Goal: Task Accomplishment & Management: Use online tool/utility

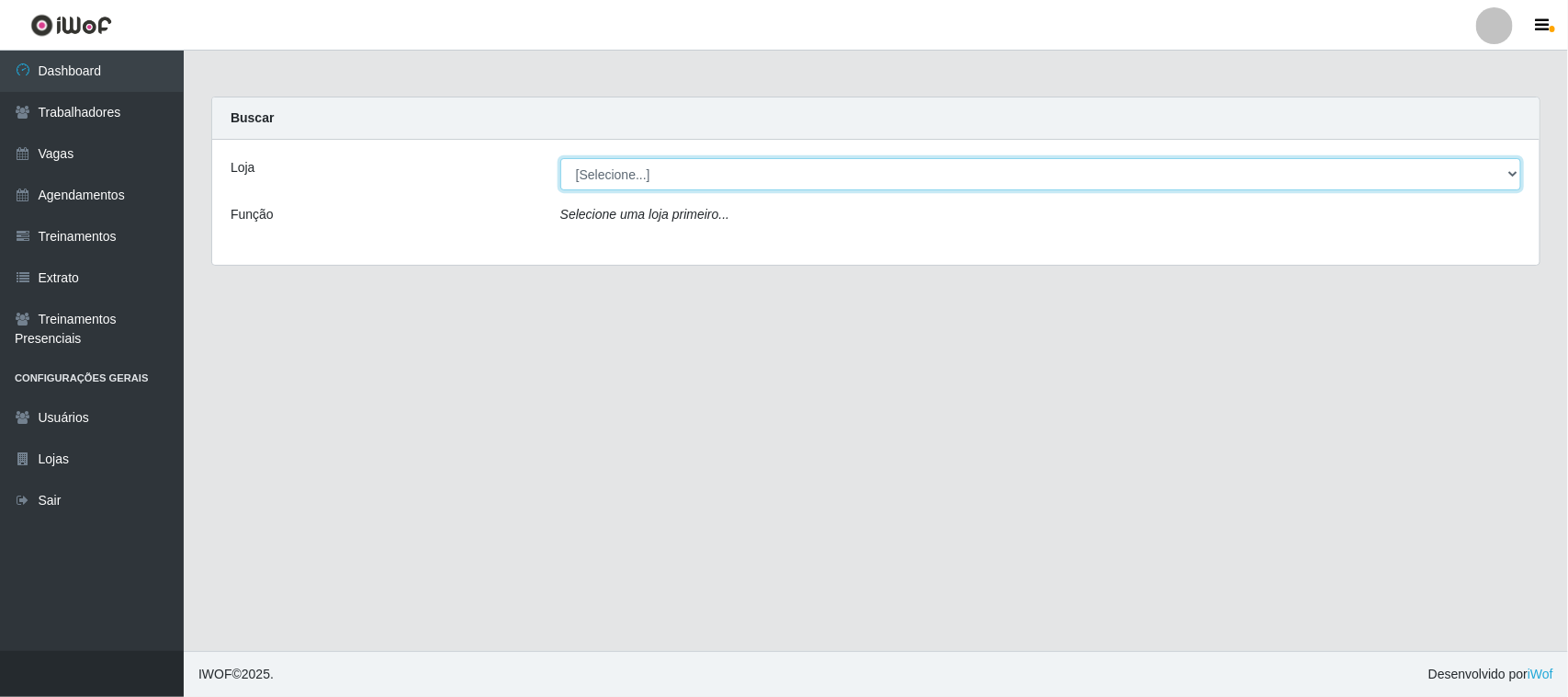
click at [1503, 162] on select "[Selecione...] [GEOGRAPHIC_DATA]" at bounding box center [1041, 174] width 961 height 32
select select "65"
click at [561, 158] on select "[Selecione...] [GEOGRAPHIC_DATA]" at bounding box center [1041, 174] width 961 height 32
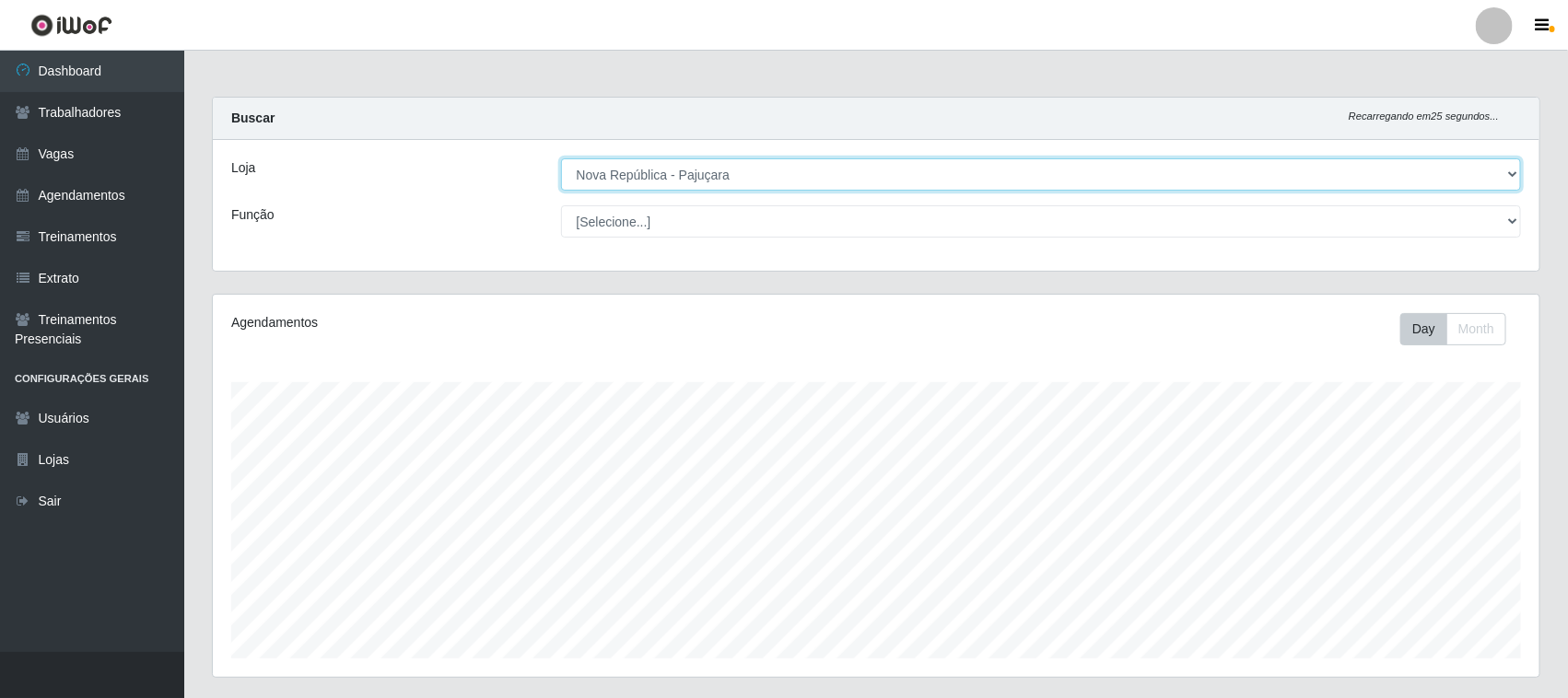
scroll to position [527, 0]
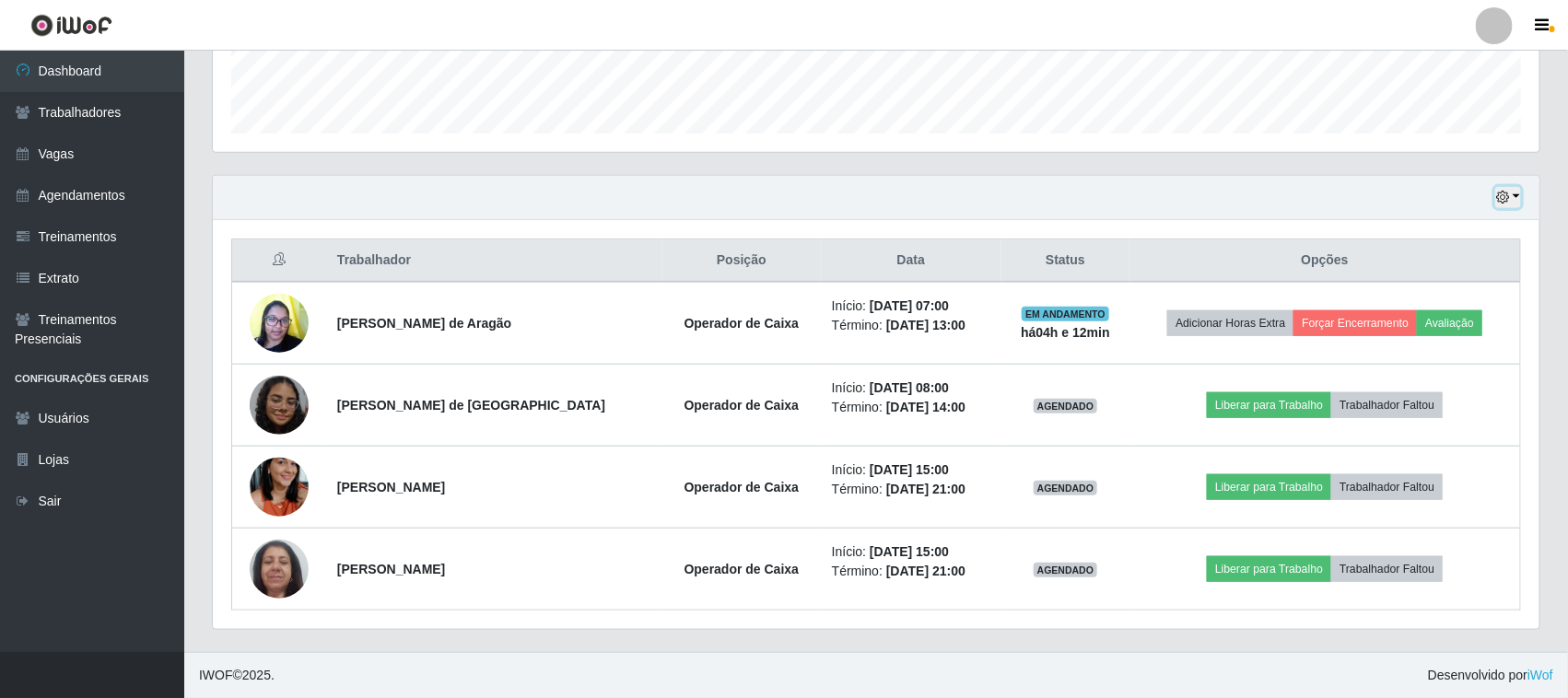
click at [1516, 191] on button "button" at bounding box center [1508, 197] width 26 height 21
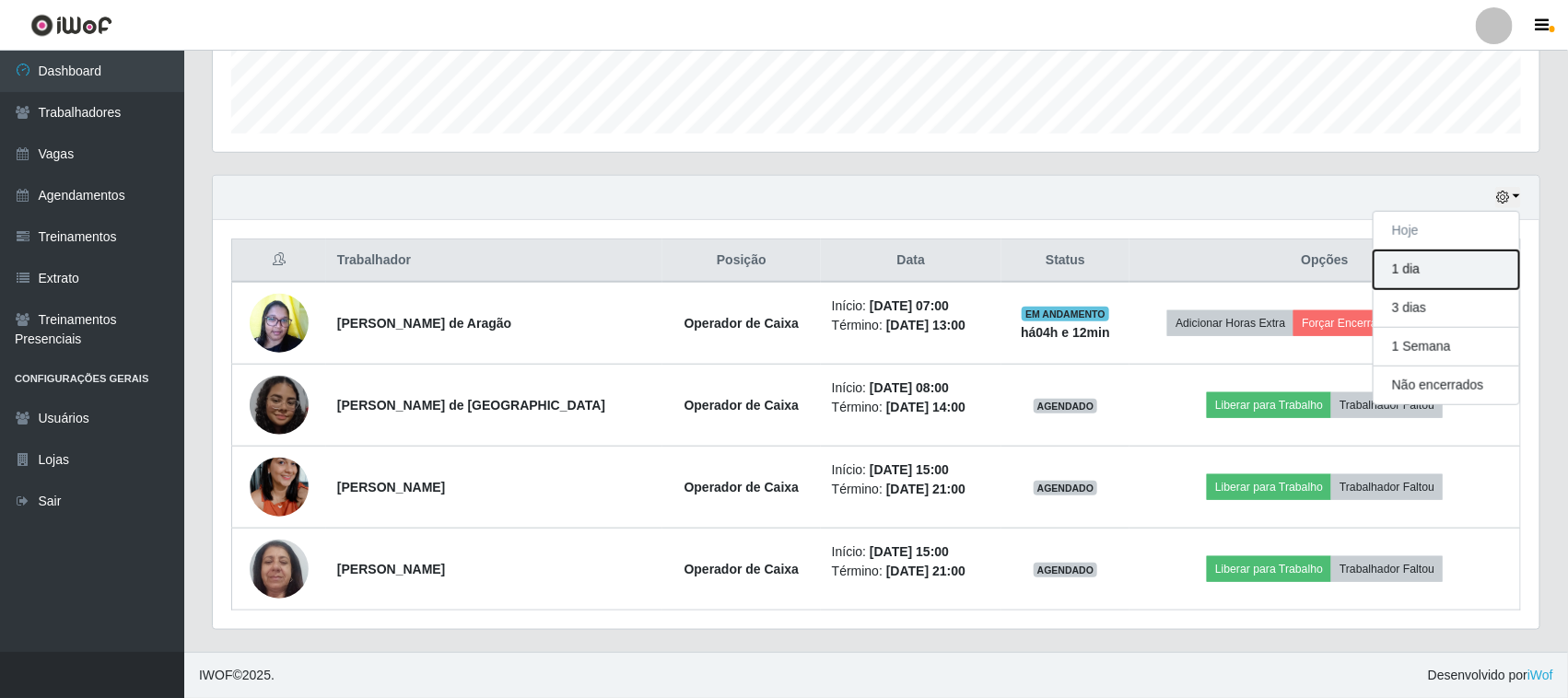
click at [1462, 279] on button "1 dia" at bounding box center [1446, 269] width 145 height 39
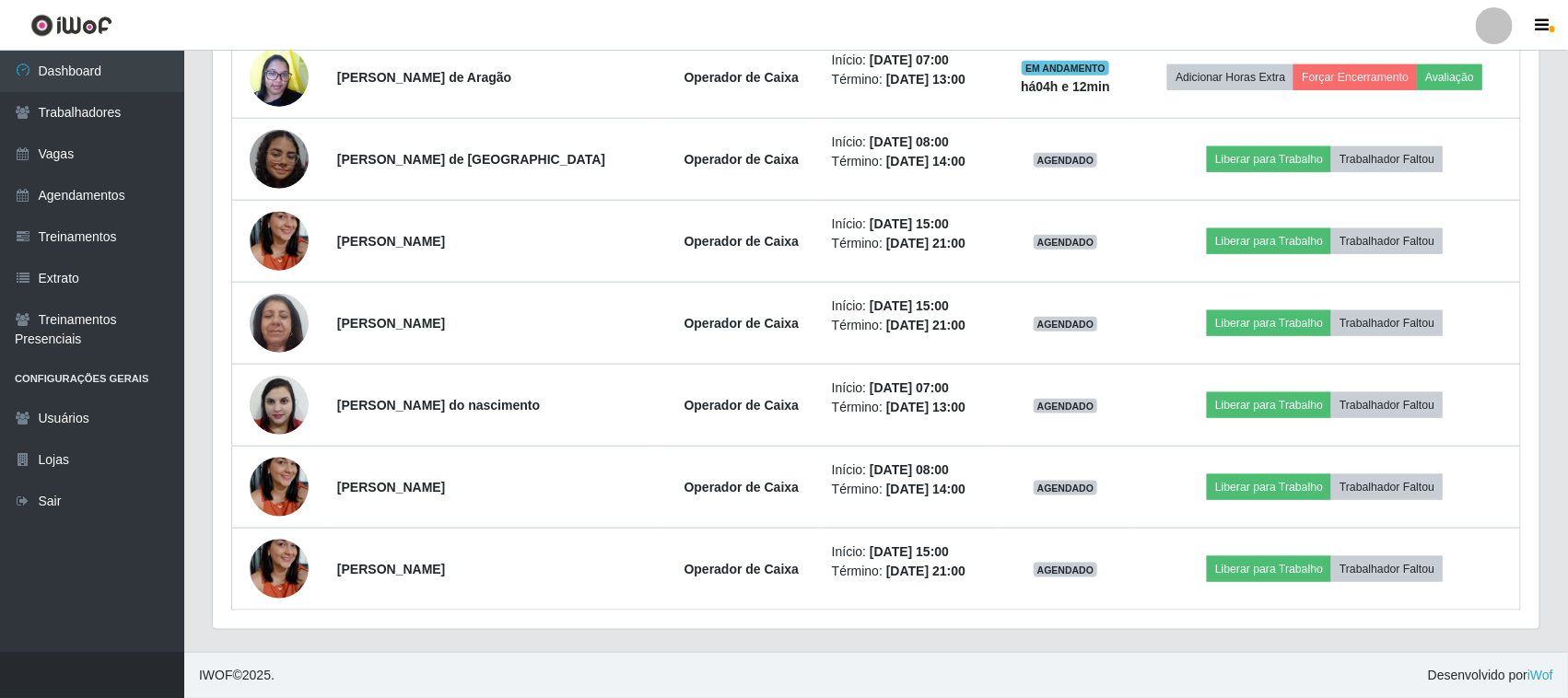
scroll to position [162, 0]
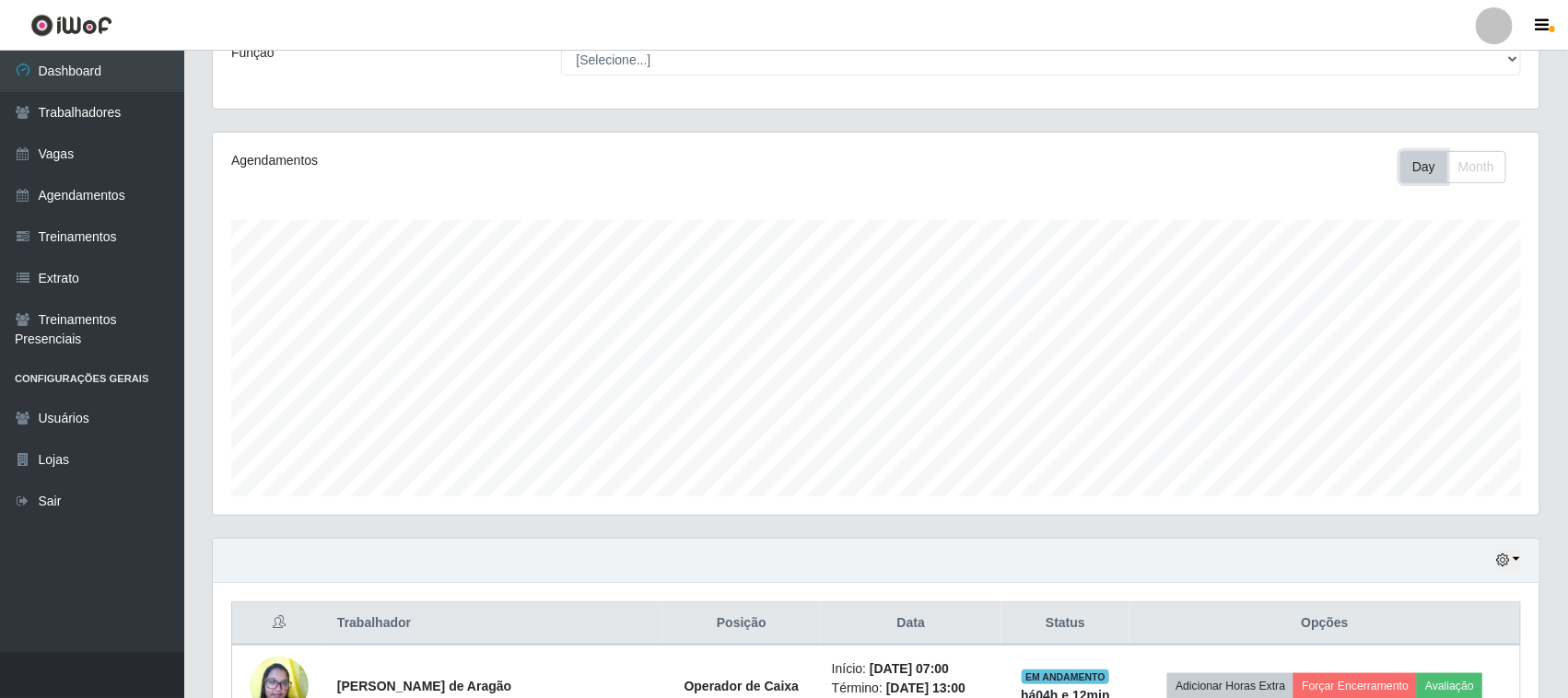
click at [1415, 159] on button "Day" at bounding box center [1423, 167] width 47 height 32
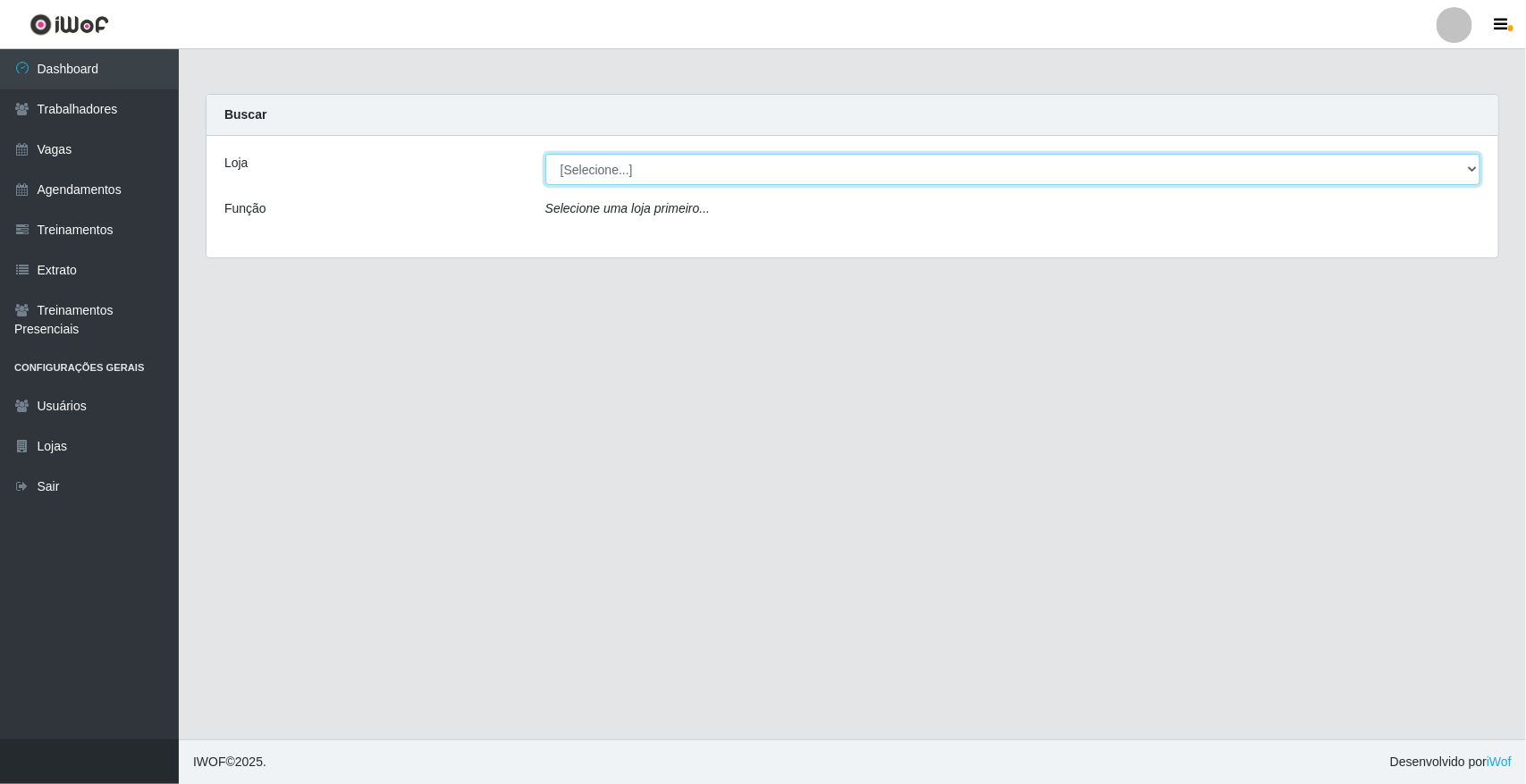
click at [582, 175] on select "[Selecione...] [GEOGRAPHIC_DATA]" at bounding box center [1013, 169] width 935 height 31
select select "65"
click at [546, 154] on select "[Selecione...] [GEOGRAPHIC_DATA]" at bounding box center [1013, 169] width 935 height 31
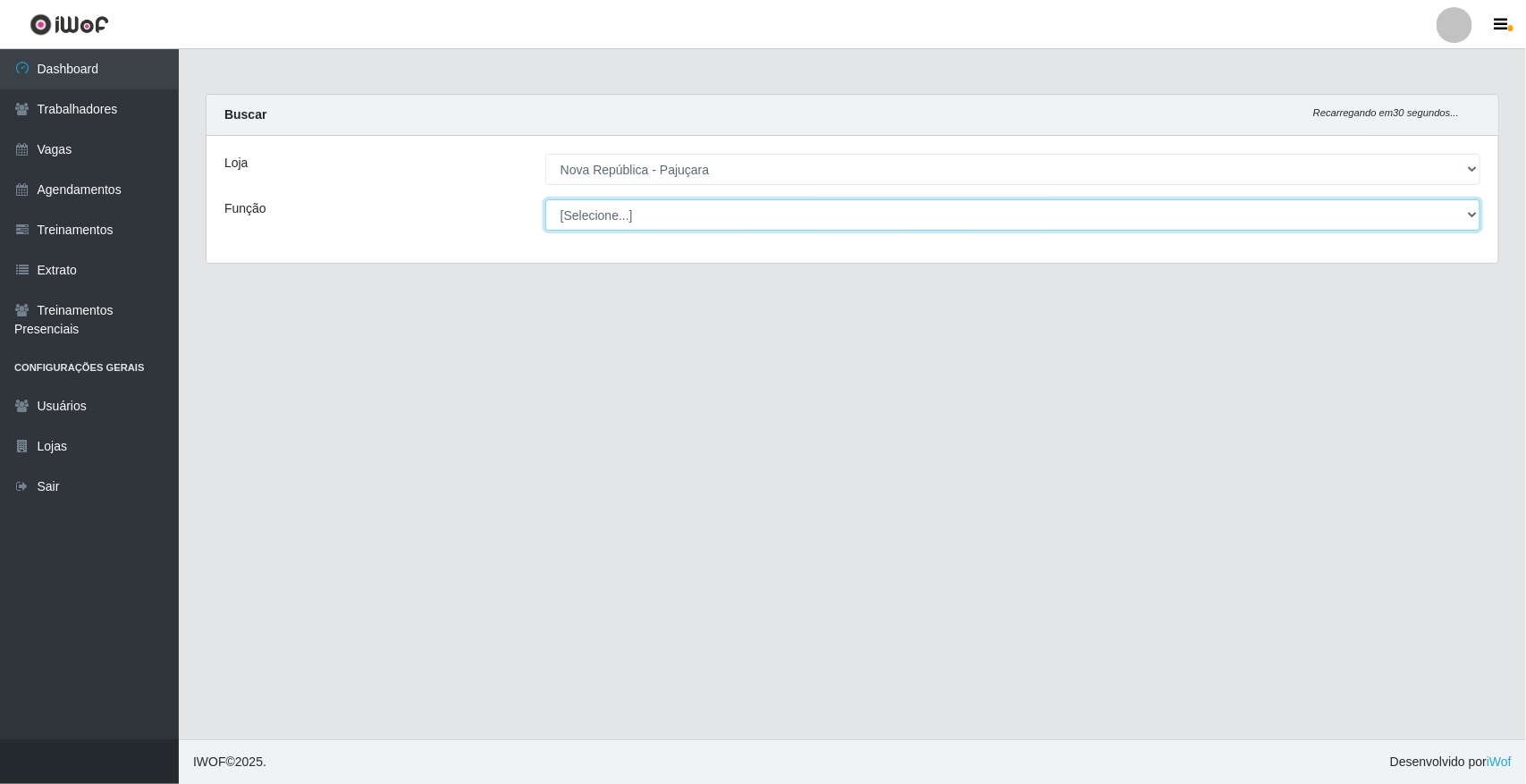
click at [599, 210] on select "[Selecione...] Balconista Operador de Caixa Repositor" at bounding box center [1013, 214] width 935 height 31
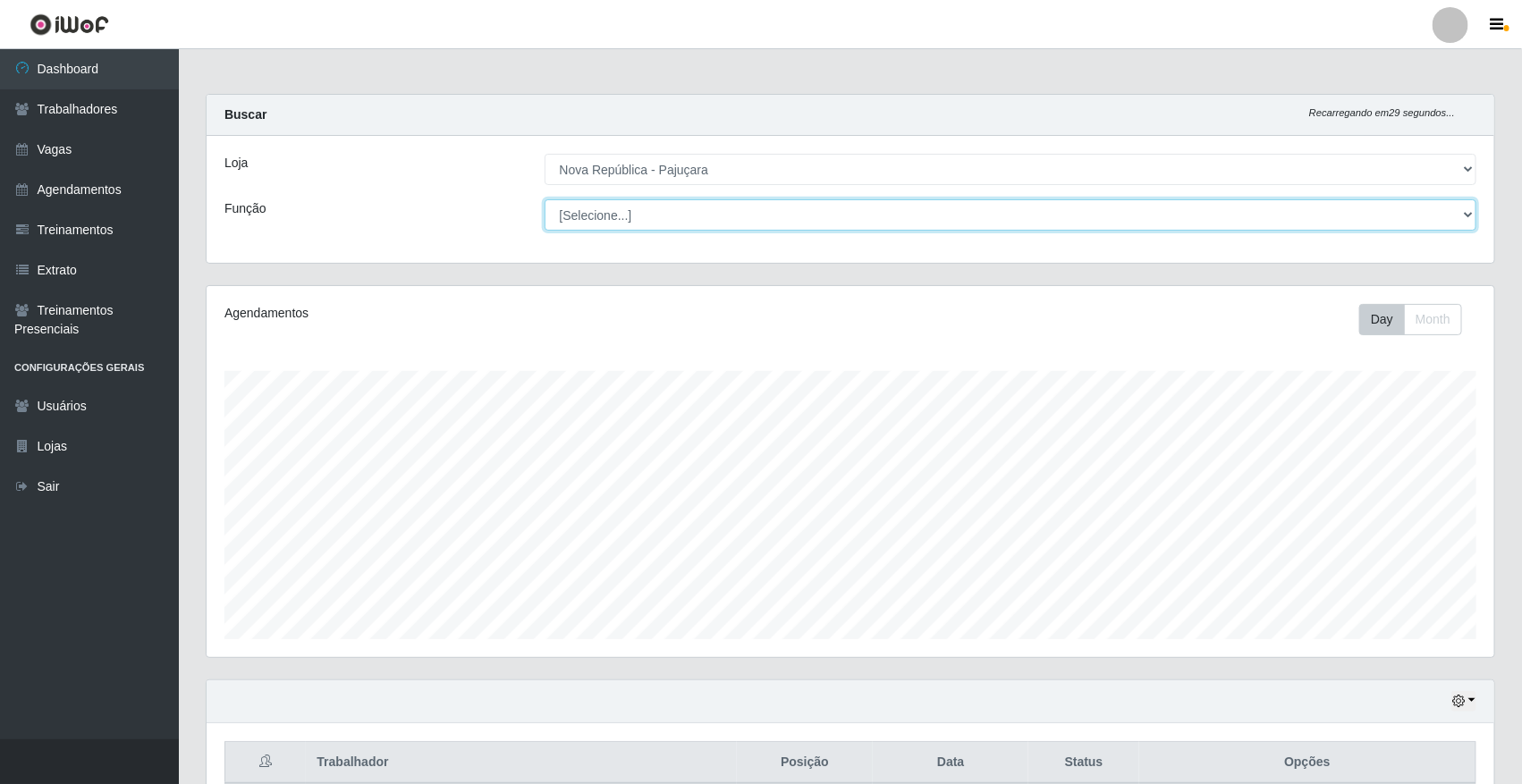
click at [599, 210] on select "[Selecione...] Balconista Operador de Caixa Repositor" at bounding box center [1011, 214] width 933 height 31
click at [545, 199] on select "[Selecione...] Balconista Operador de Caixa Repositor" at bounding box center [1011, 214] width 933 height 31
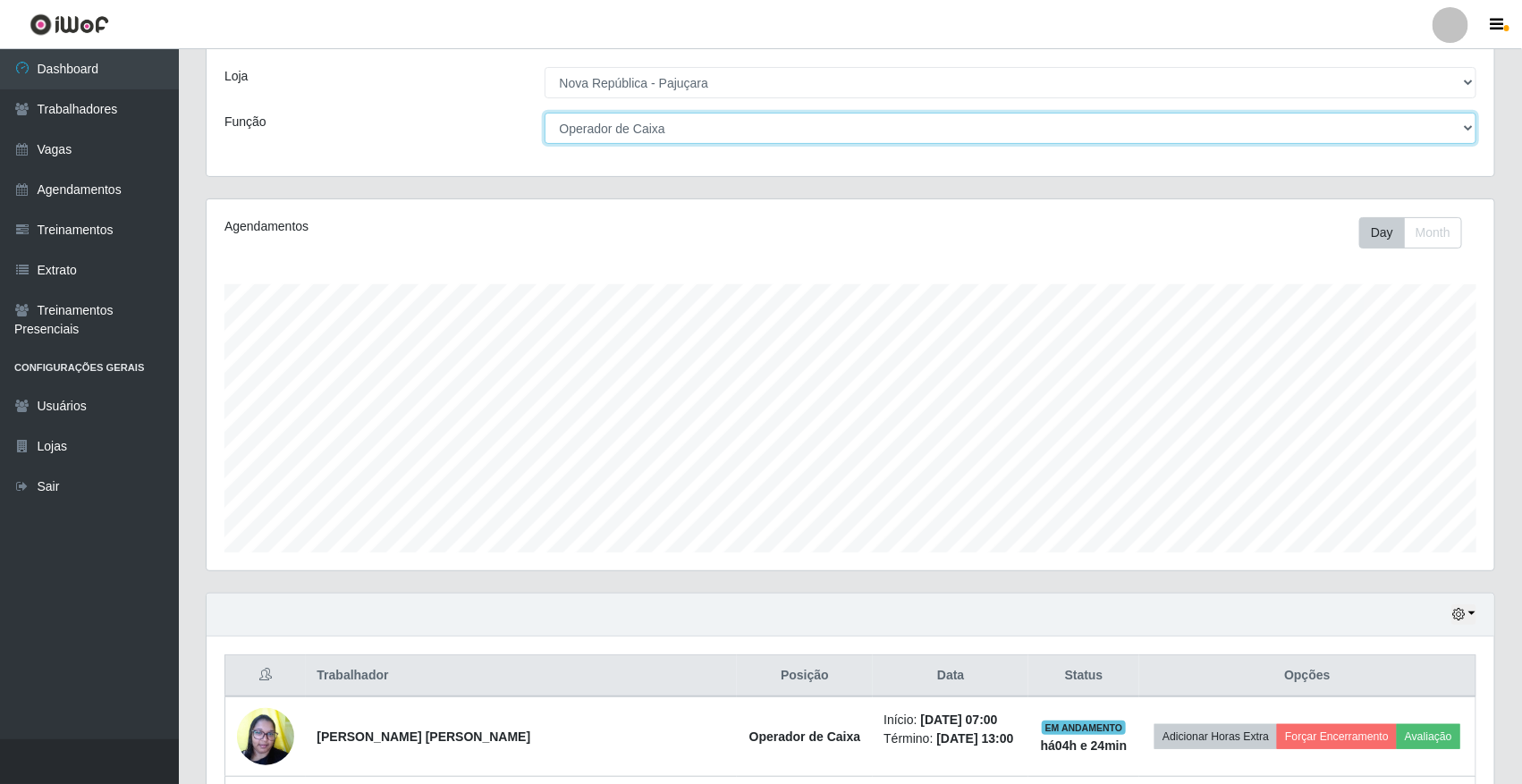
scroll to position [405, 0]
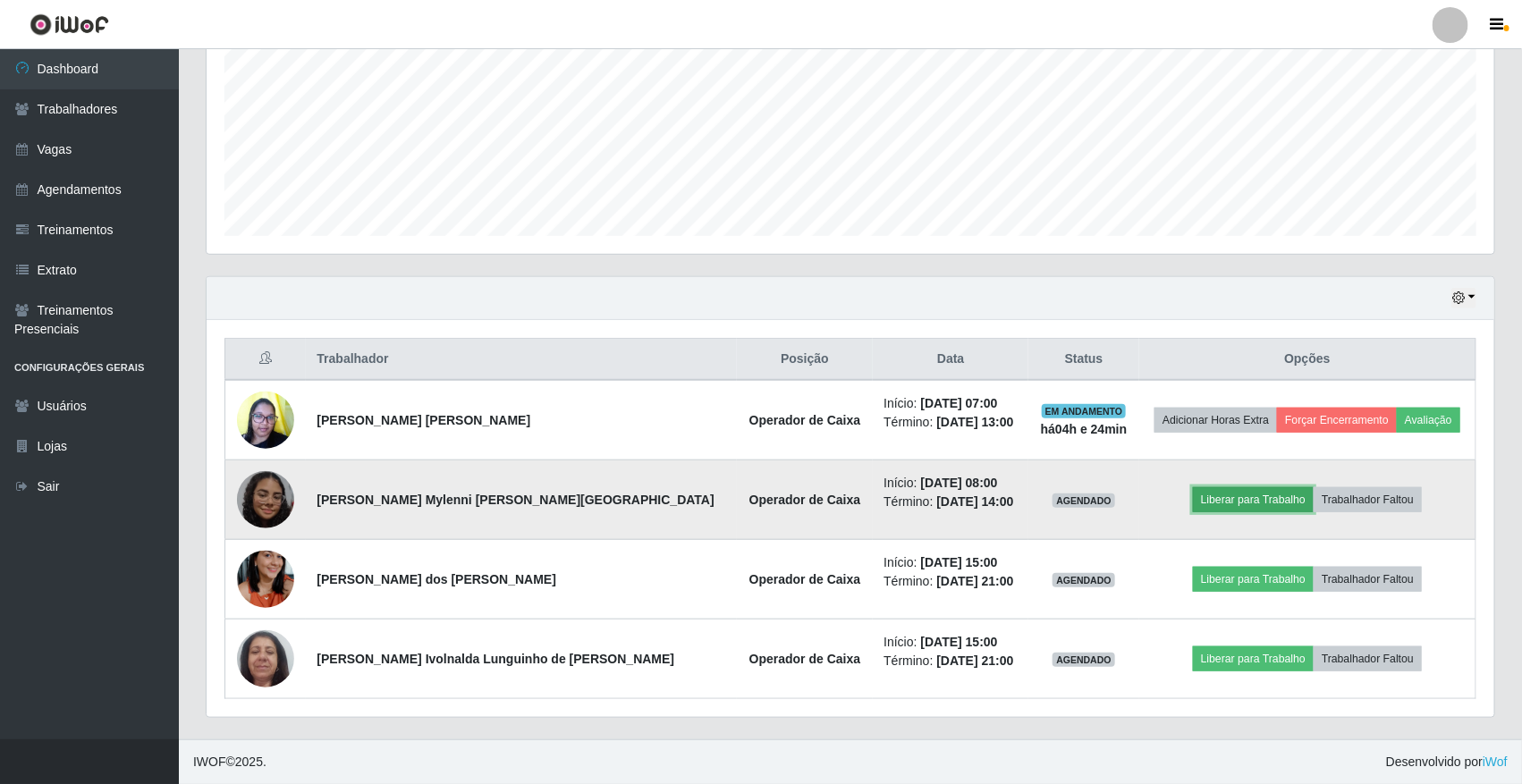
click at [1209, 500] on button "Liberar para Trabalho" at bounding box center [1253, 500] width 121 height 25
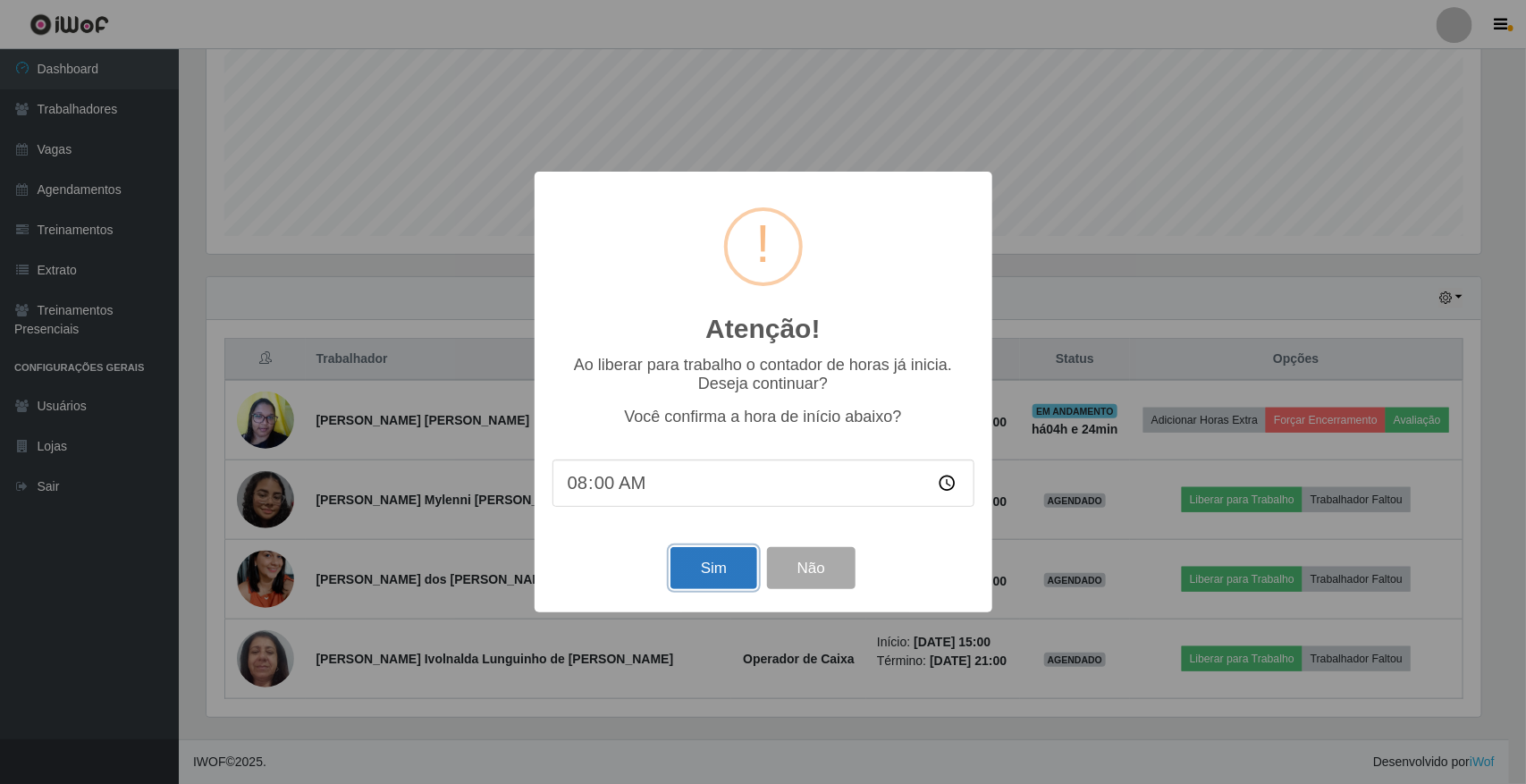
click at [695, 587] on button "Sim" at bounding box center [714, 569] width 87 height 42
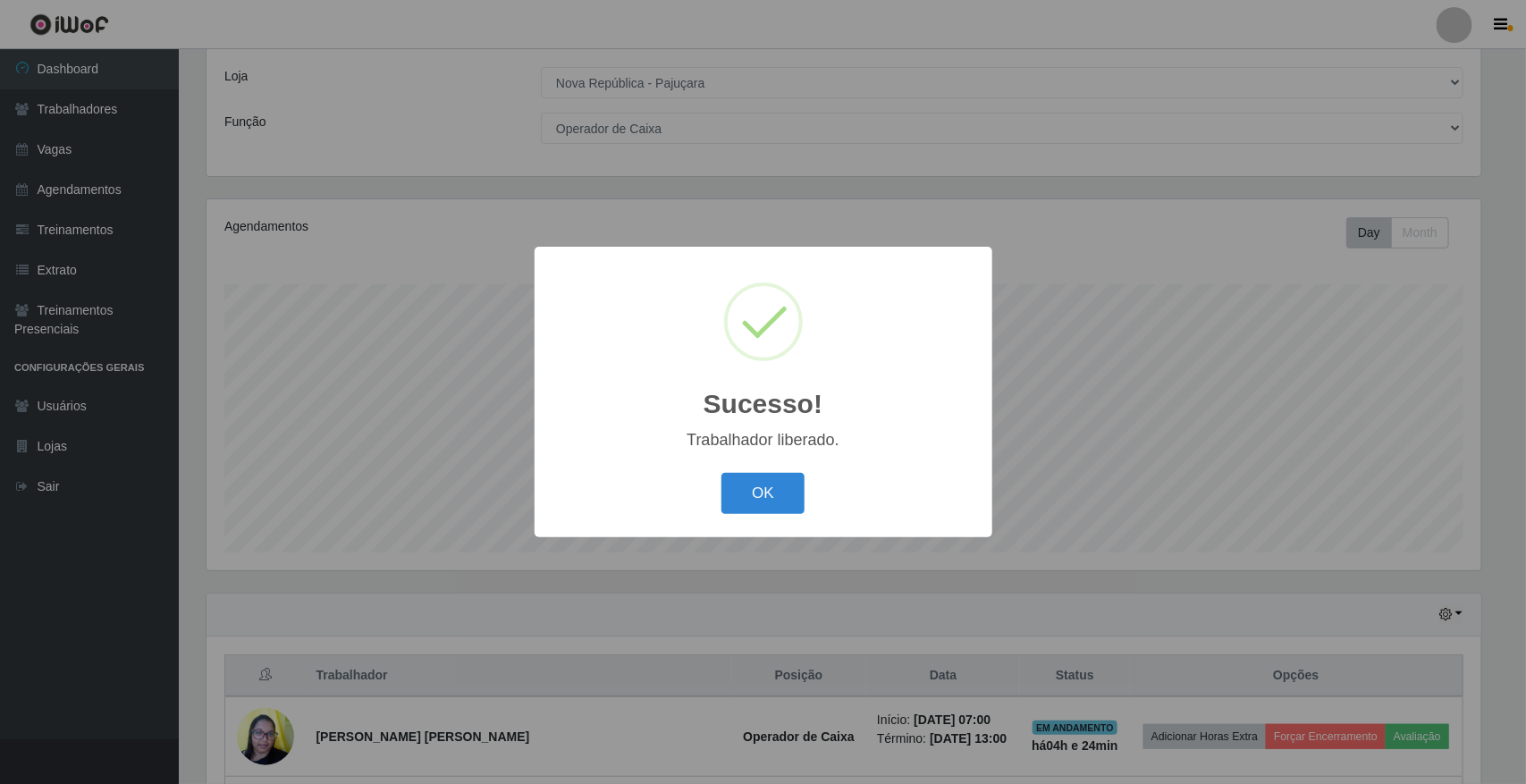
click at [1279, 426] on div "Sucesso! × Trabalhador liberado. OK Cancel" at bounding box center [763, 392] width 1526 height 784
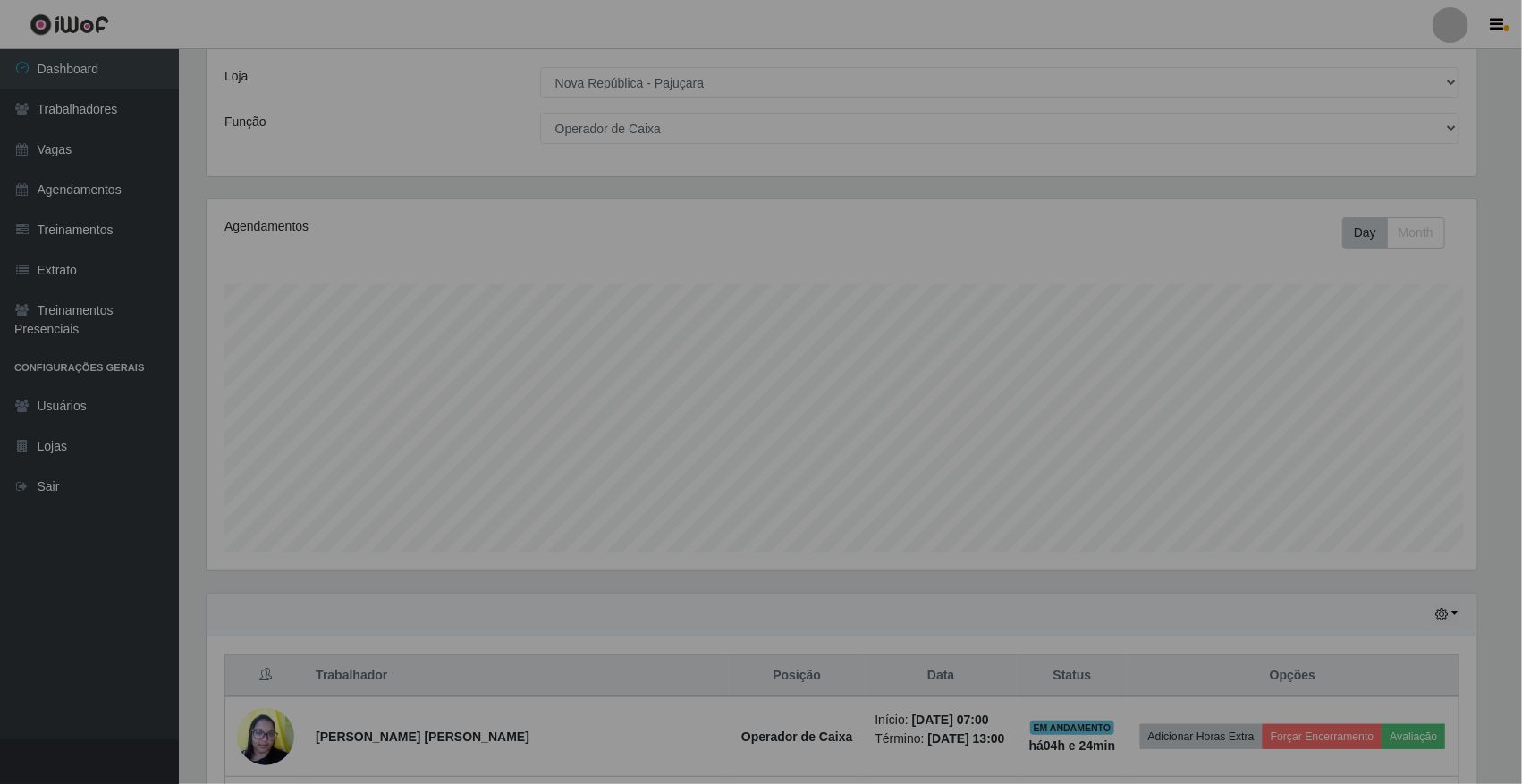
scroll to position [372, 1287]
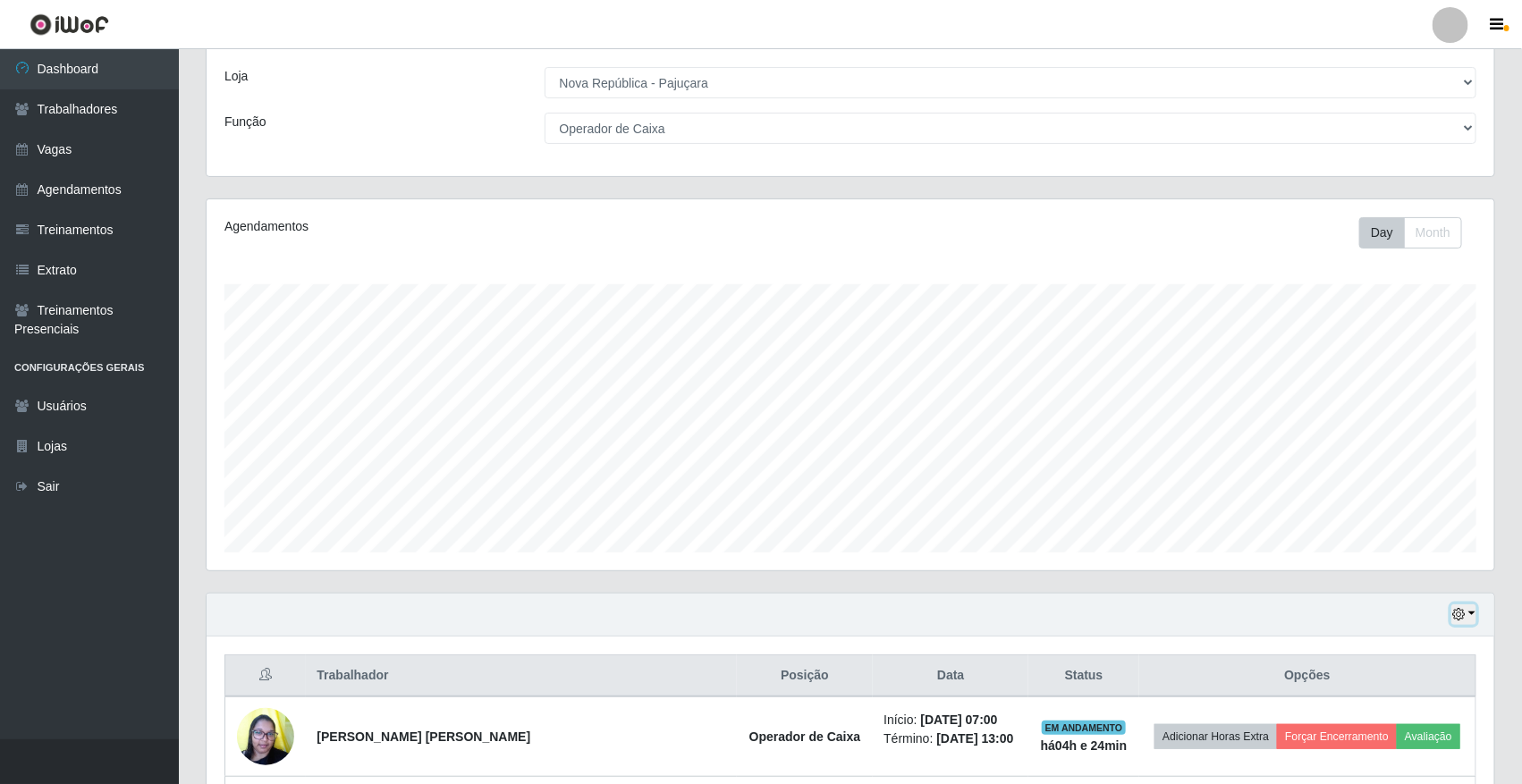
click at [1469, 610] on button "button" at bounding box center [1464, 614] width 25 height 20
click at [1361, 550] on button "1 Semana" at bounding box center [1403, 546] width 141 height 38
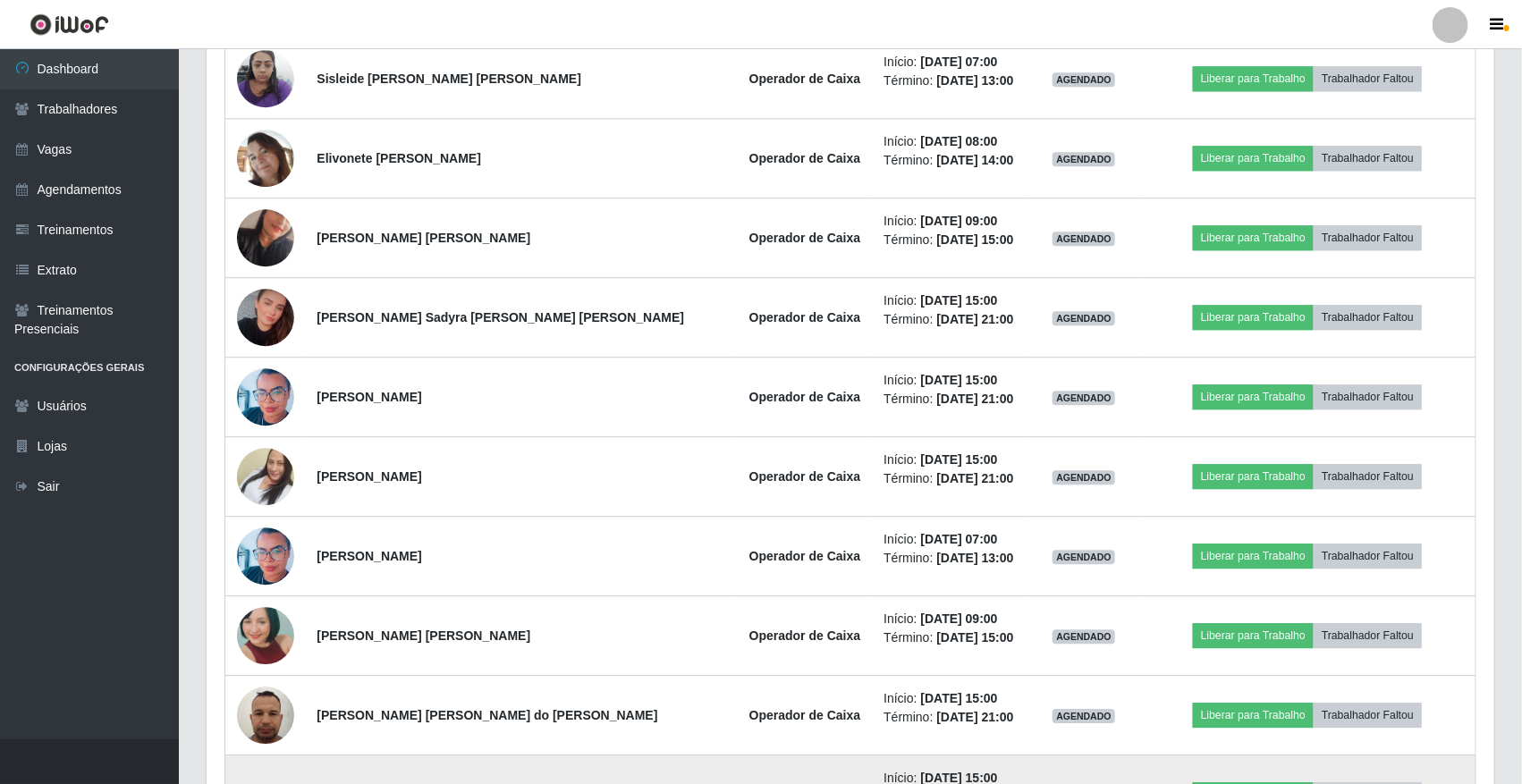
scroll to position [2017, 0]
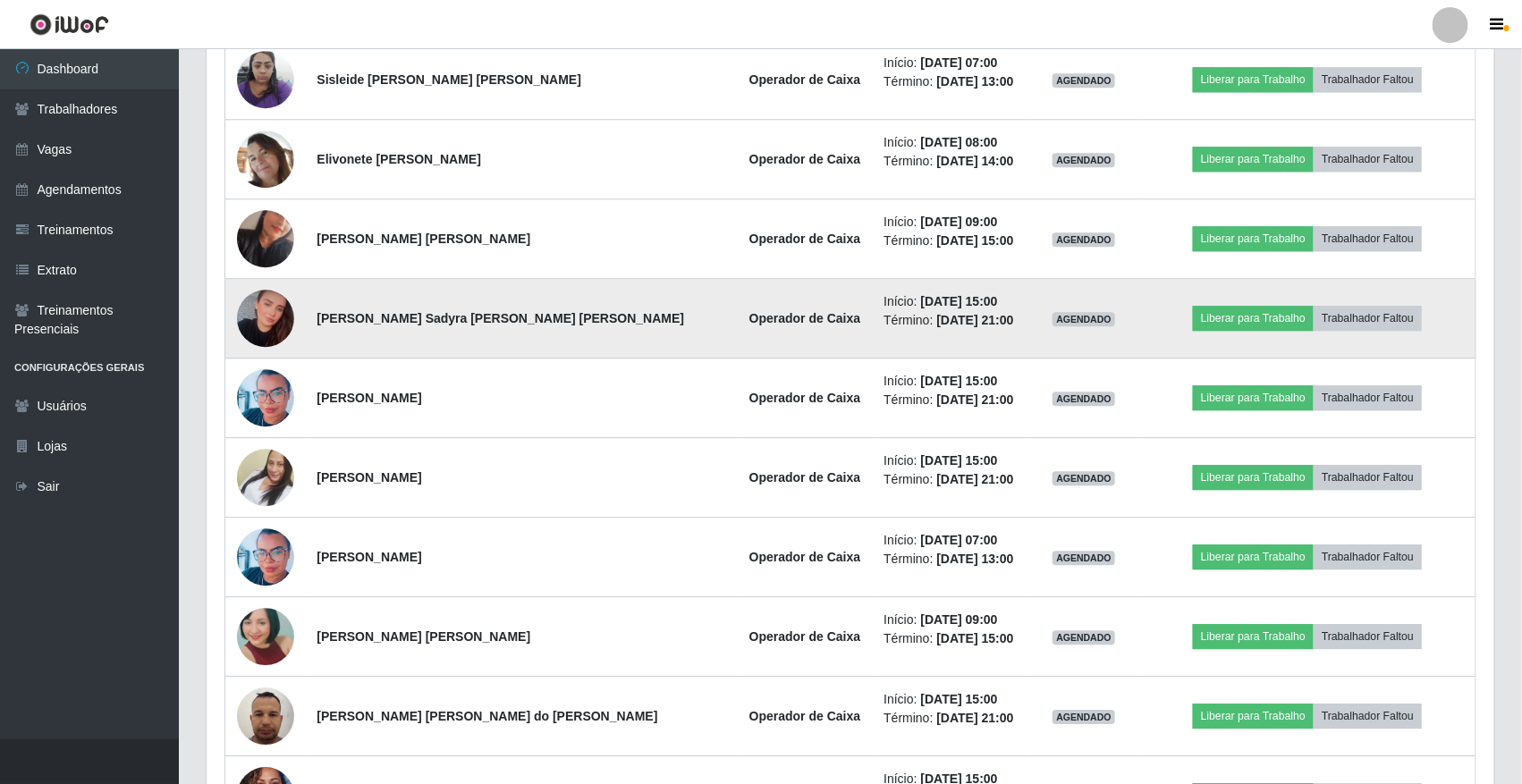
click at [271, 333] on img at bounding box center [265, 318] width 57 height 60
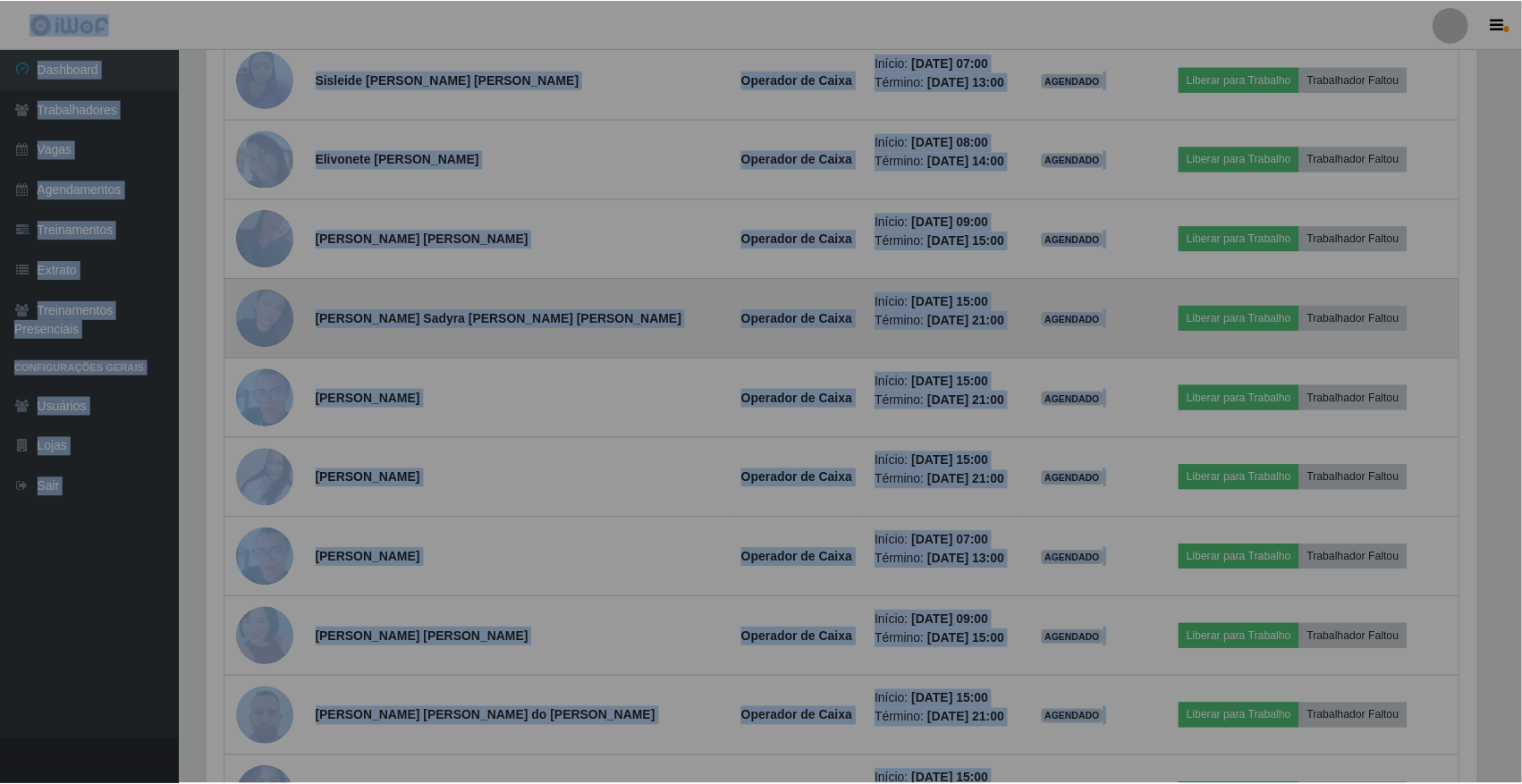
scroll to position [372, 1287]
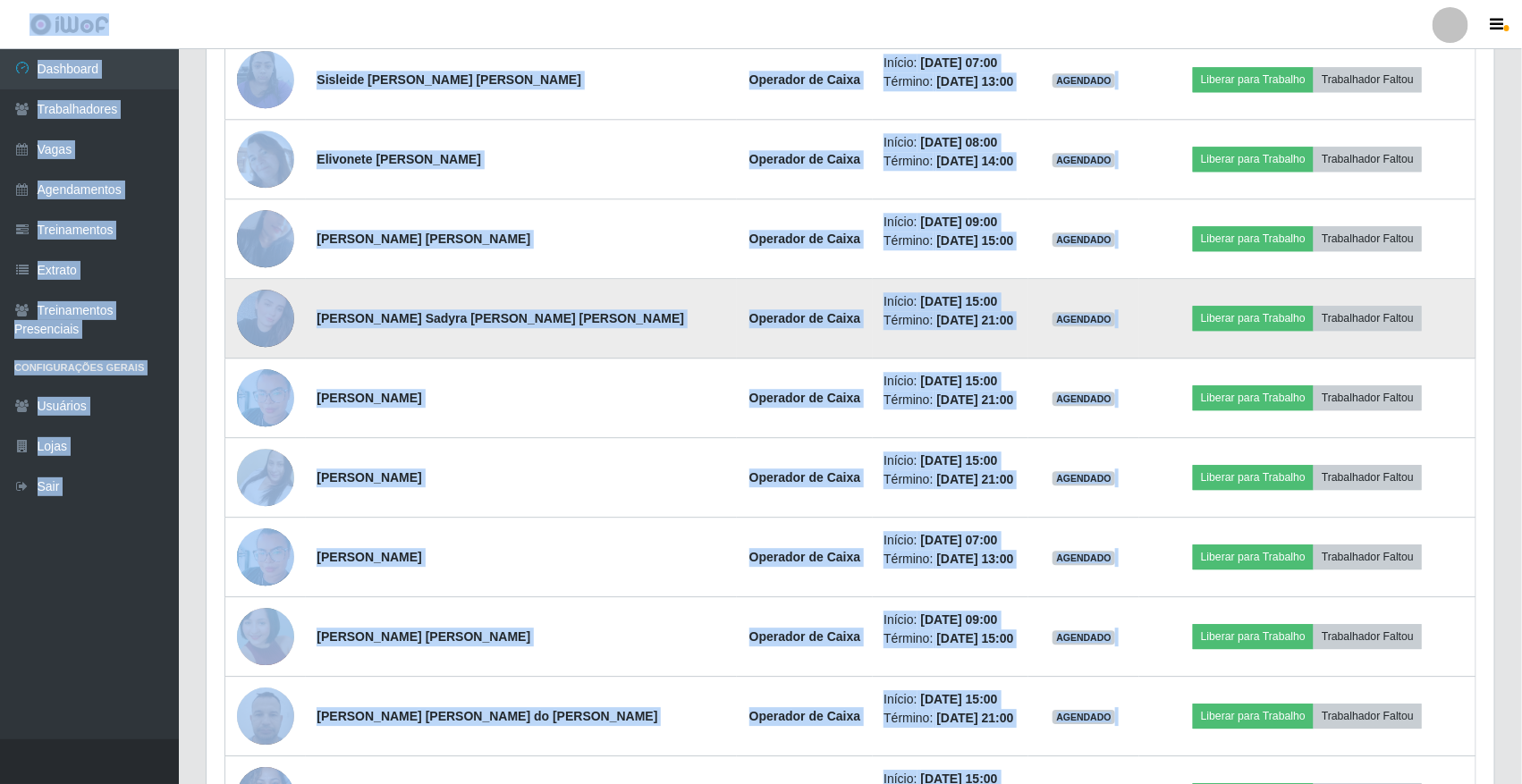
click at [271, 333] on img at bounding box center [265, 318] width 57 height 60
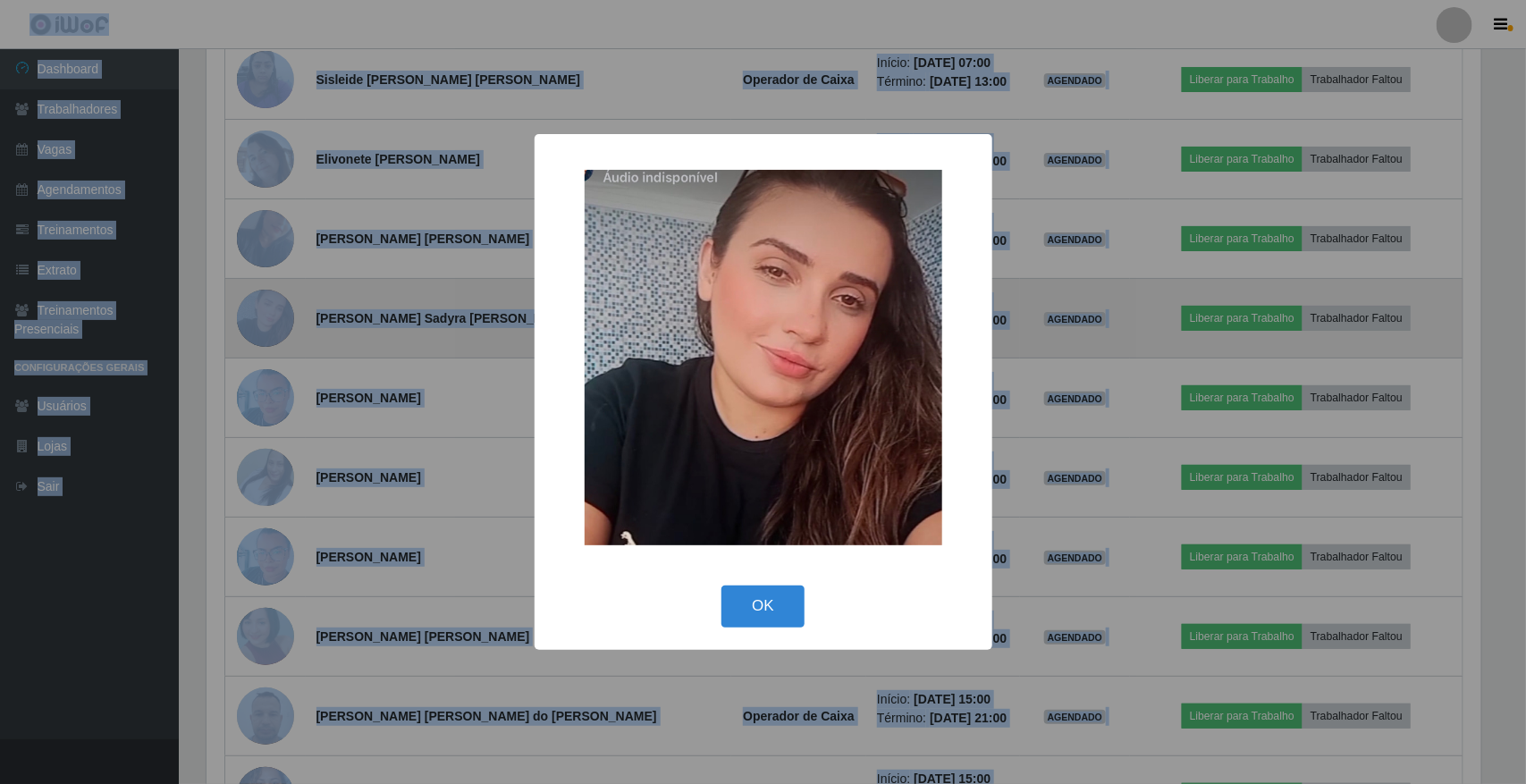
click at [271, 333] on div "× OK Cancel" at bounding box center [763, 392] width 1526 height 784
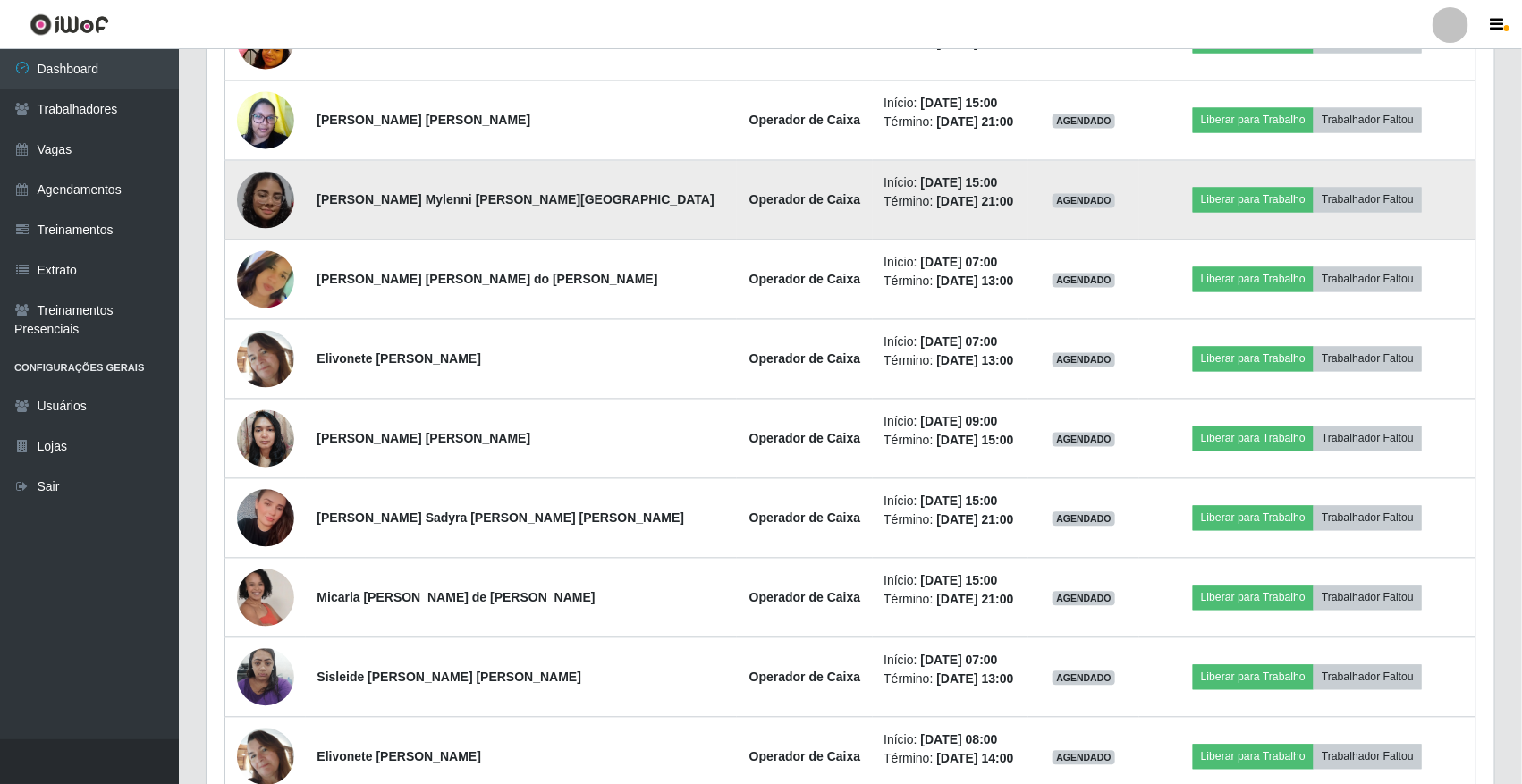
scroll to position [1458, 0]
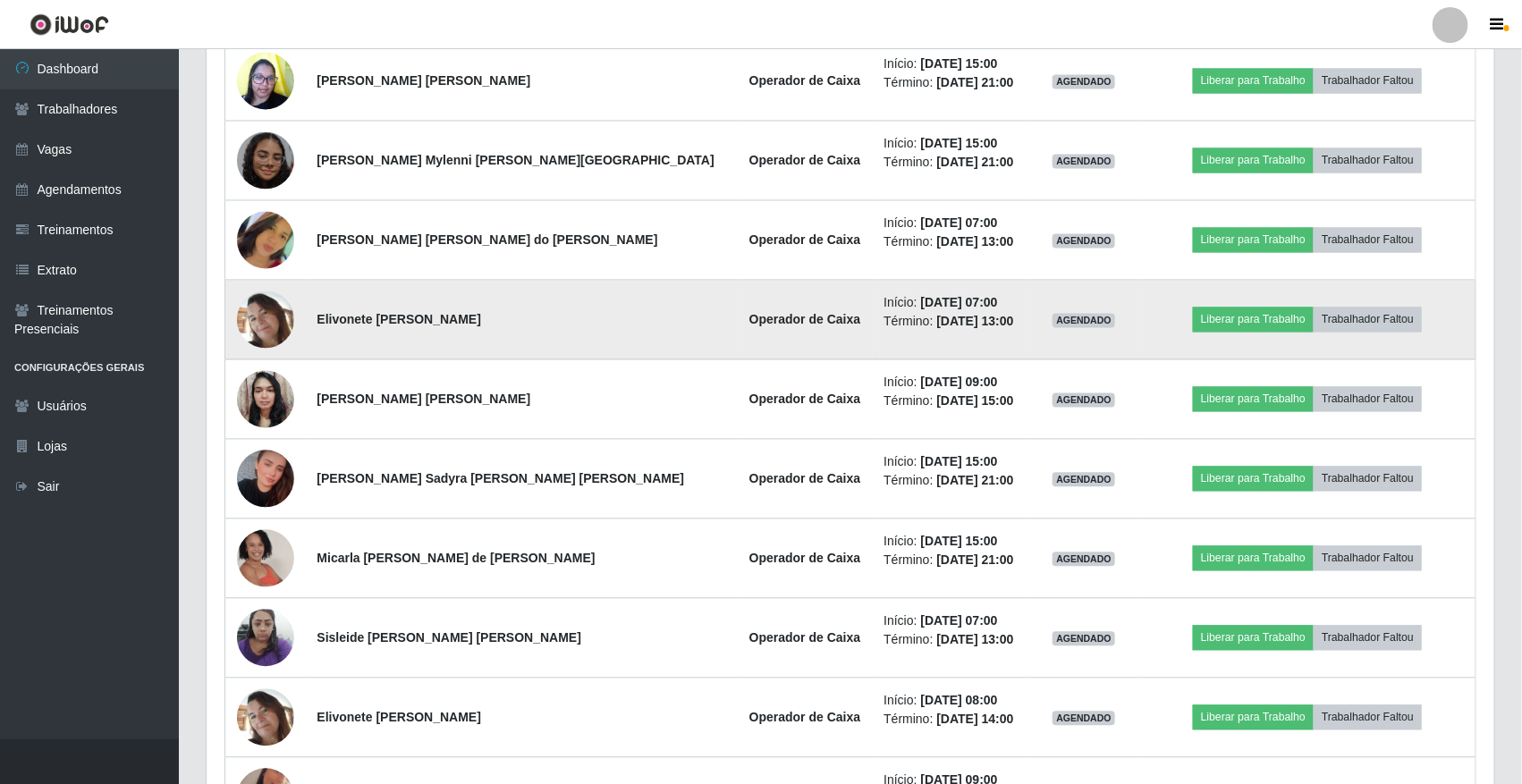
click at [270, 324] on img at bounding box center [265, 320] width 57 height 57
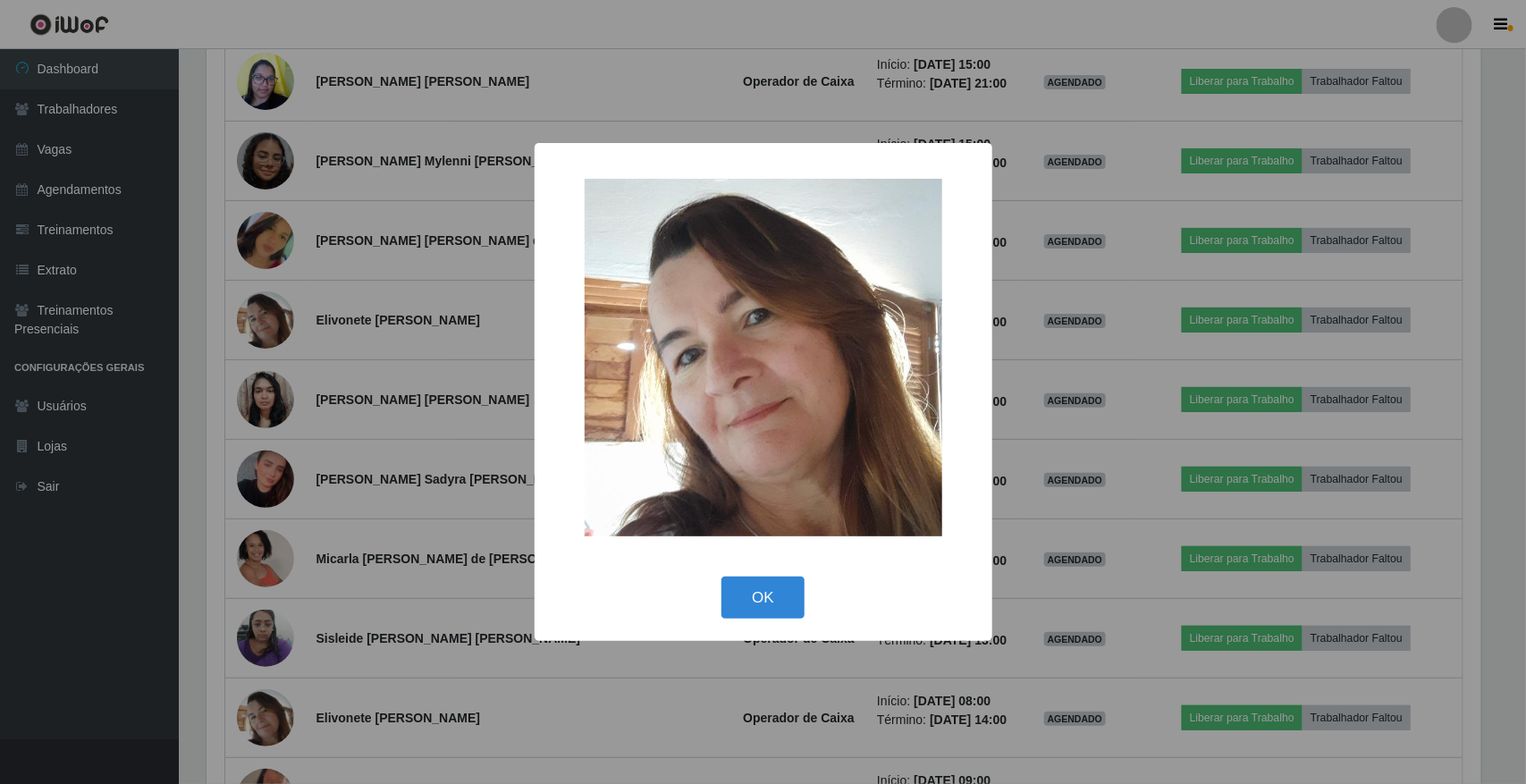
click at [277, 322] on div "× OK Cancel" at bounding box center [763, 392] width 1526 height 784
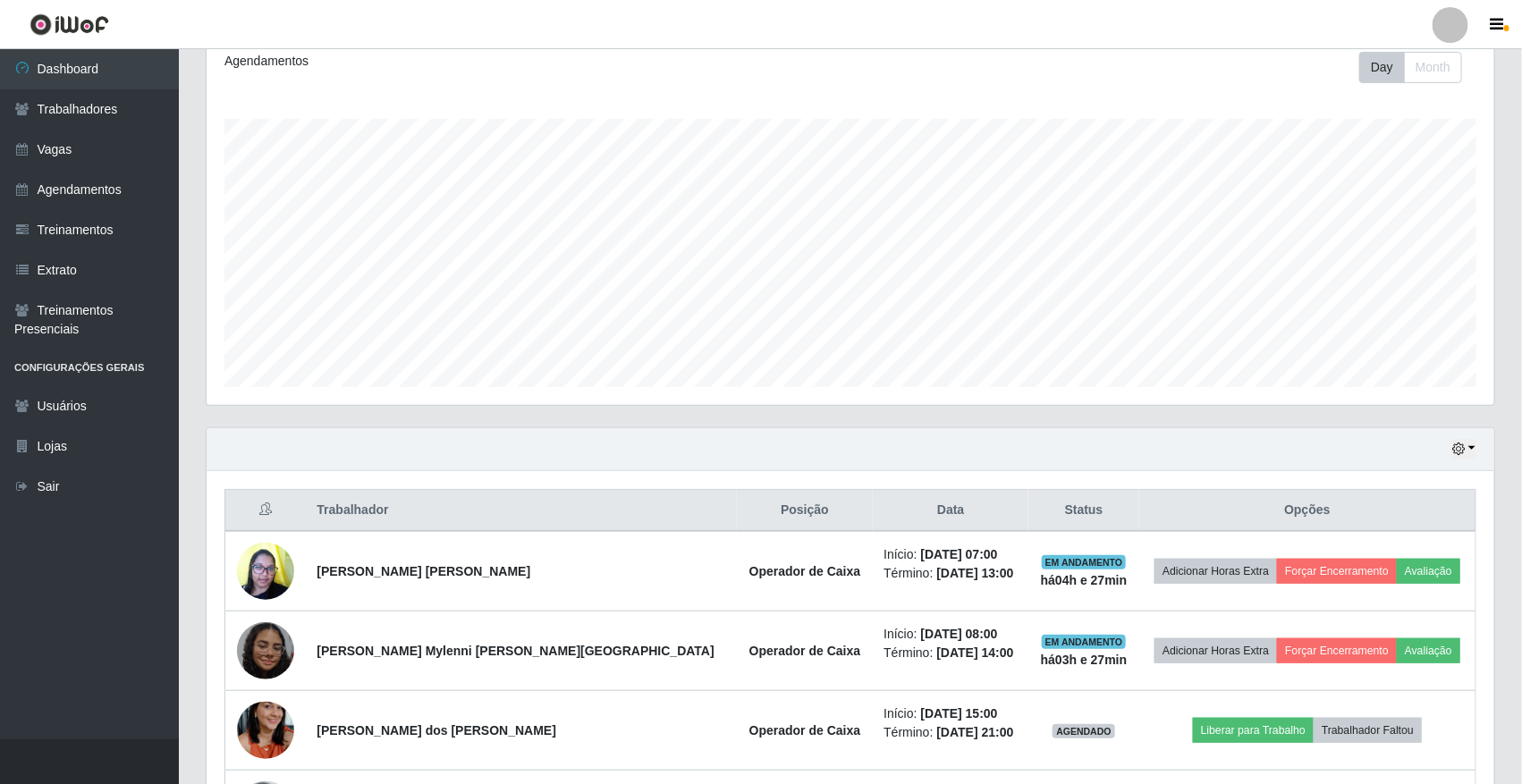
scroll to position [0, 0]
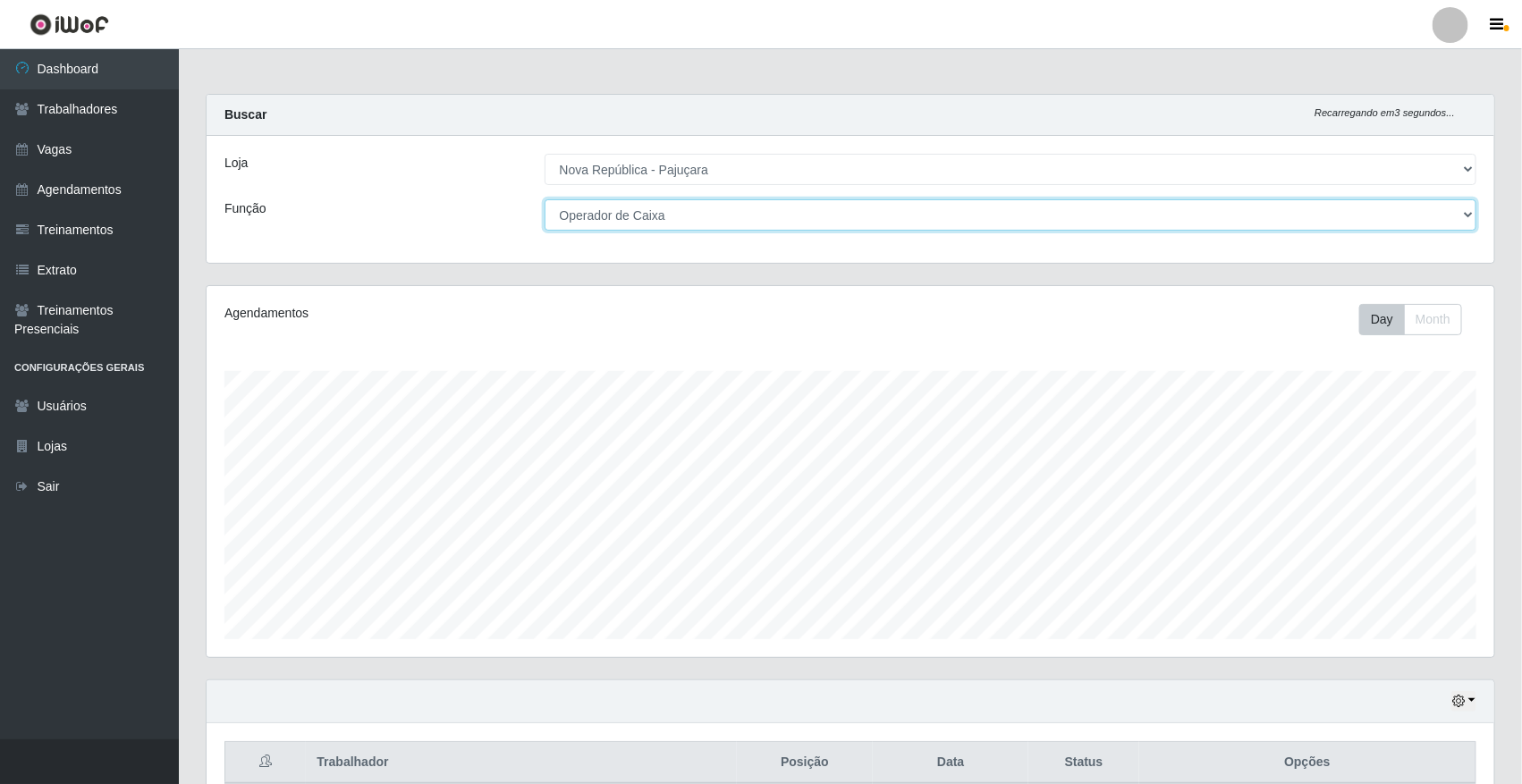
click at [1460, 211] on select "[Selecione...] Balconista Operador de Caixa Repositor" at bounding box center [1011, 214] width 933 height 31
click at [1454, 211] on select "[Selecione...] Balconista Operador de Caixa Repositor" at bounding box center [1011, 214] width 933 height 31
click at [545, 199] on select "[Selecione...] Balconista Operador de Caixa Repositor" at bounding box center [1011, 214] width 933 height 31
click at [1465, 219] on select "[Selecione...] Balconista Operador de Caixa Repositor" at bounding box center [1011, 214] width 933 height 31
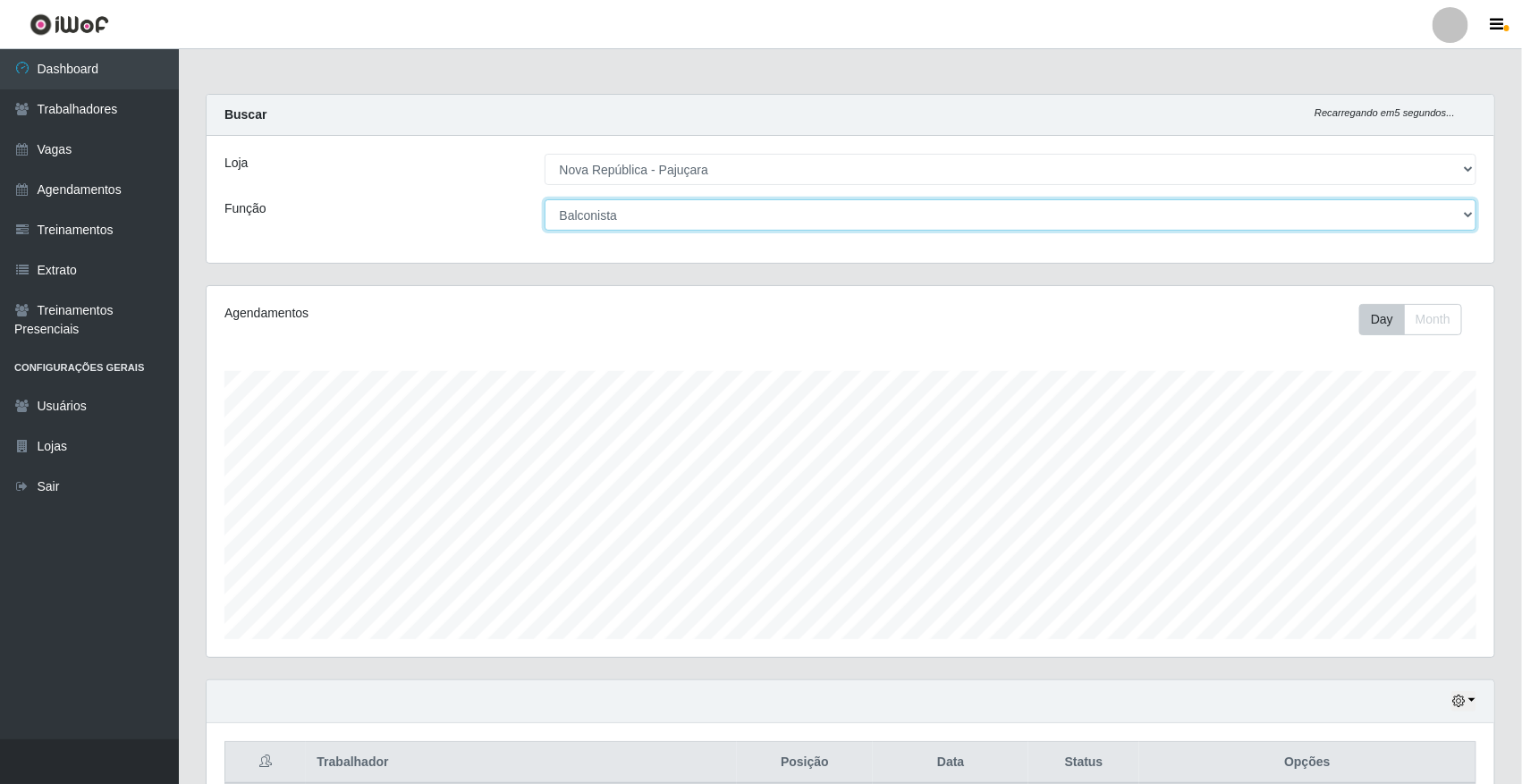
click at [545, 199] on select "[Selecione...] Balconista Operador de Caixa Repositor" at bounding box center [1011, 214] width 933 height 31
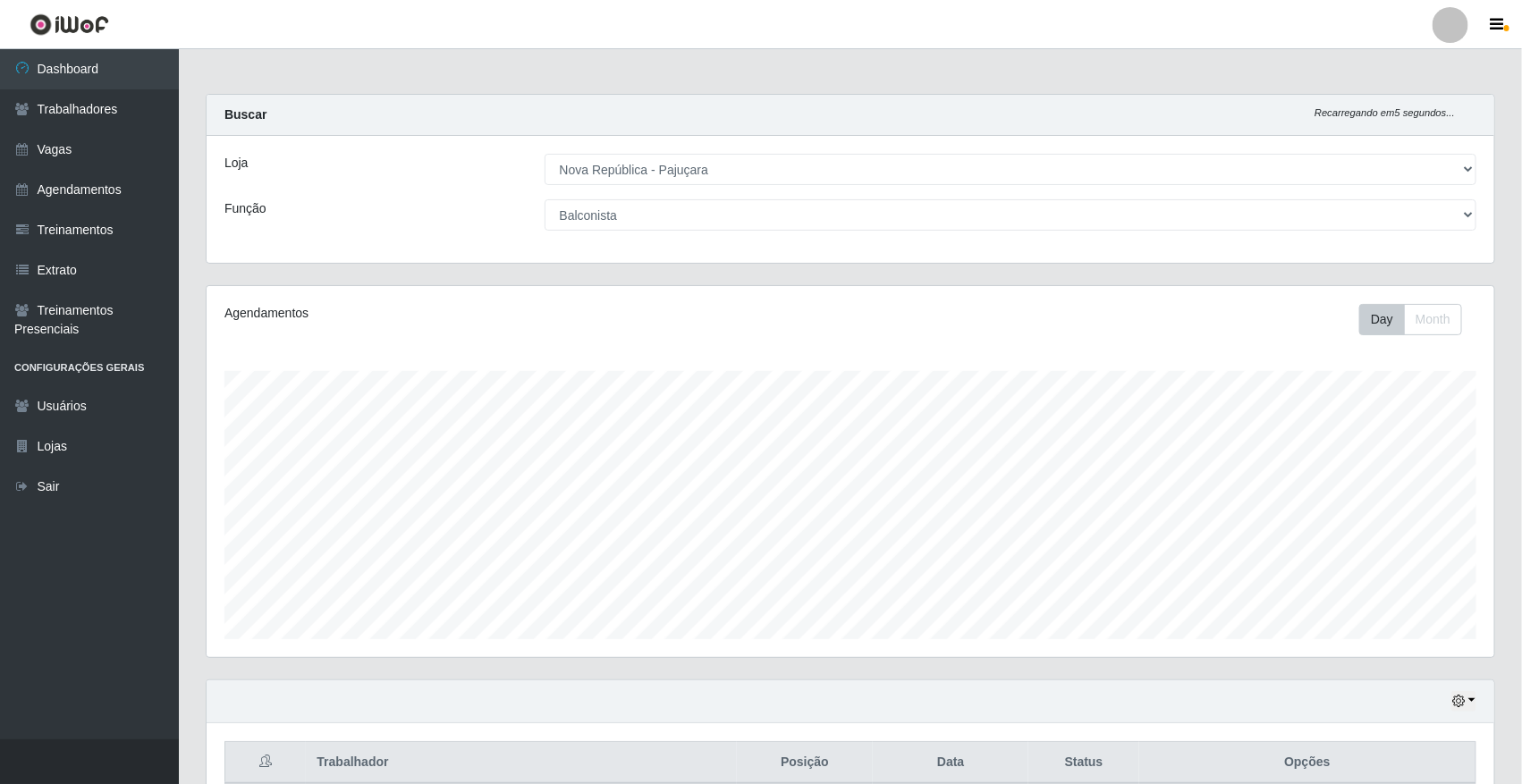
drag, startPoint x: 1445, startPoint y: 229, endPoint x: 1392, endPoint y: 264, distance: 63.5
click at [1392, 264] on div "Buscar Recarregando em 5 segundos... Loja [Selecione...] Nova República - Pajuç…" at bounding box center [850, 179] width 1289 height 170
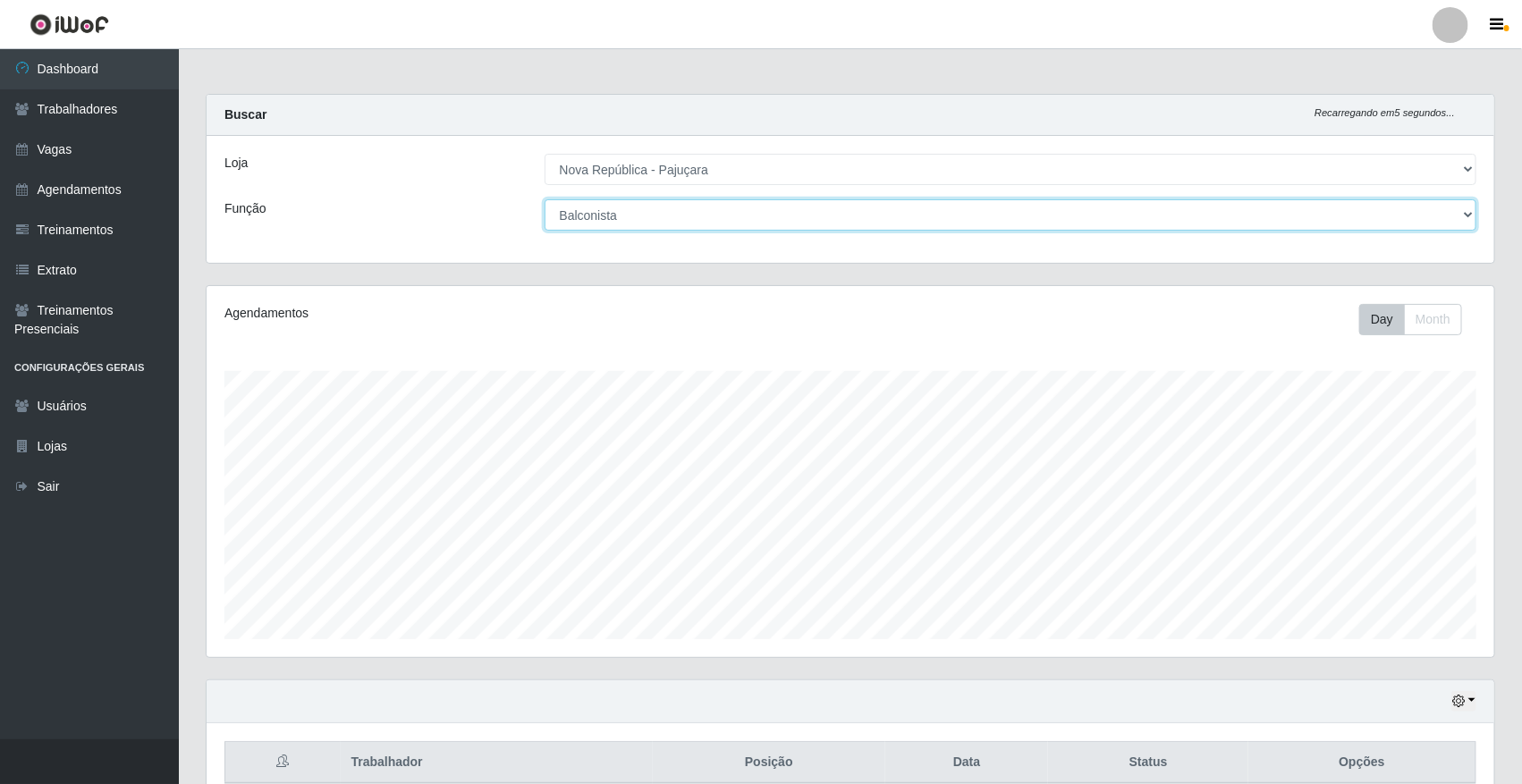
click at [1102, 214] on select "[Selecione...] Balconista Operador de Caixa Repositor" at bounding box center [1011, 214] width 933 height 31
click at [545, 199] on select "[Selecione...] Balconista Operador de Caixa Repositor" at bounding box center [1011, 214] width 933 height 31
click at [1338, 217] on select "[Selecione...] Balconista Operador de Caixa Repositor" at bounding box center [1011, 214] width 933 height 31
select select "22"
click at [545, 199] on select "[Selecione...] Balconista Operador de Caixa Repositor" at bounding box center [1011, 214] width 933 height 31
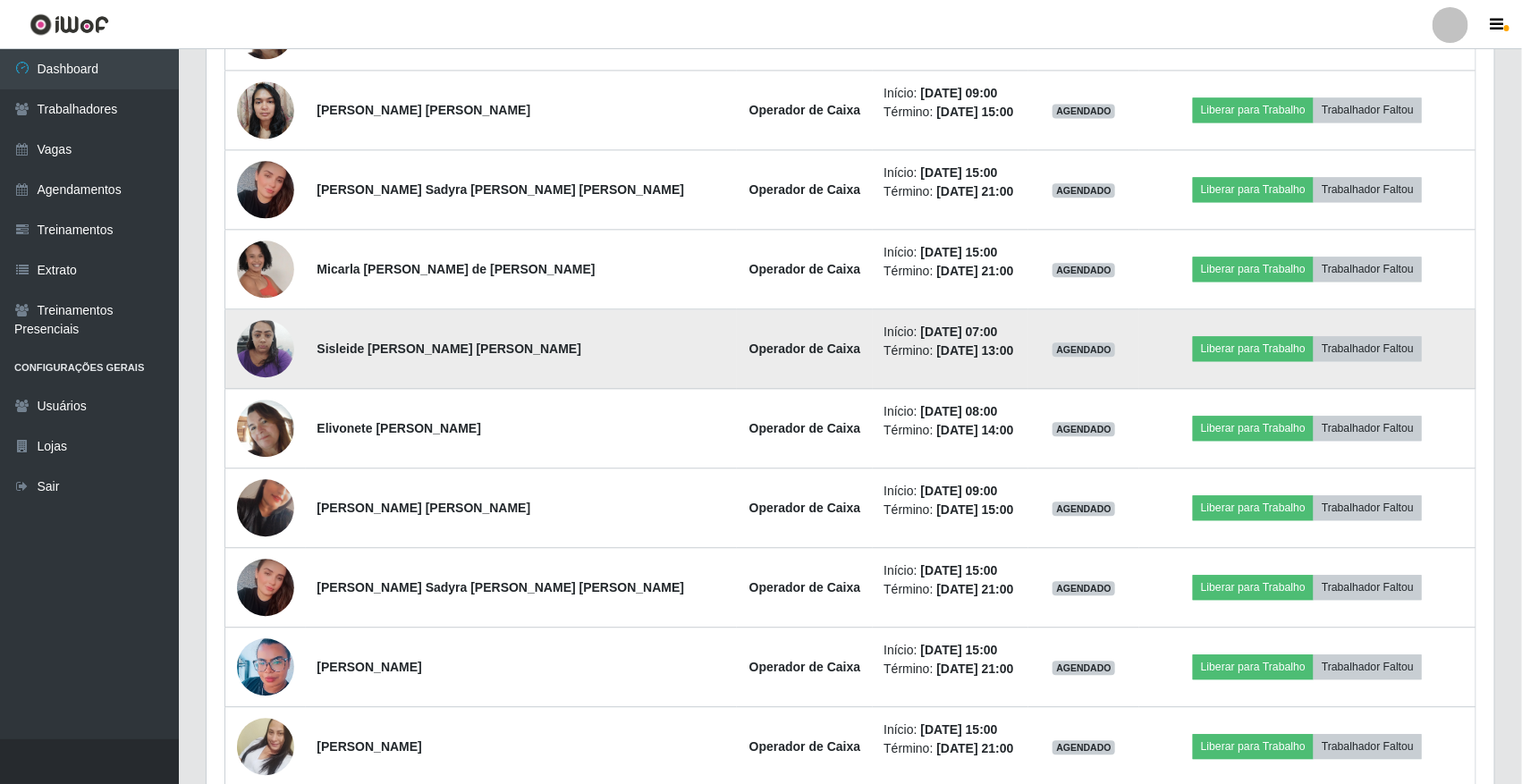
scroll to position [1651, 0]
